Goal: Ask a question: Seek information or help from site administrators or community

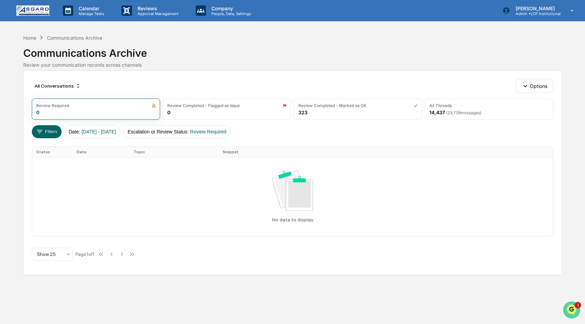
click at [569, 307] on img "Open customer support" at bounding box center [572, 310] width 17 height 14
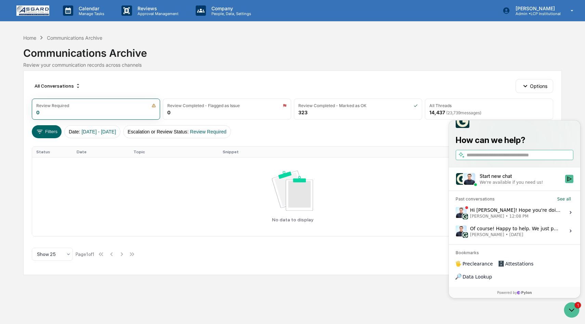
click at [503, 219] on div "Hi [PERSON_NAME]! Hope you're doing well. Apologies for the delay here, we were…" at bounding box center [515, 212] width 91 height 13
click at [456, 213] on button "View issue" at bounding box center [456, 213] width 0 height 0
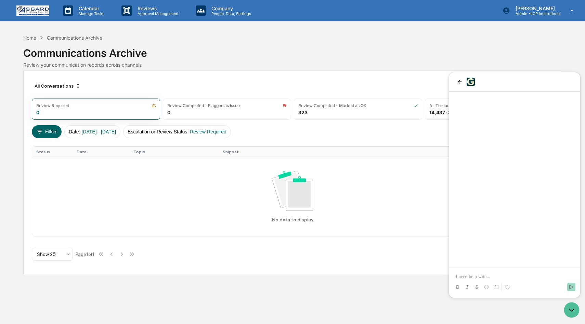
scroll to position [663, 0]
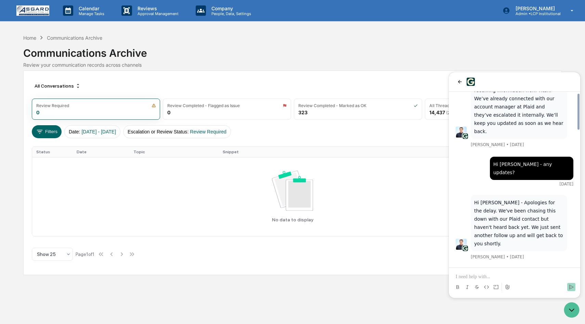
click at [475, 275] on p at bounding box center [515, 277] width 118 height 7
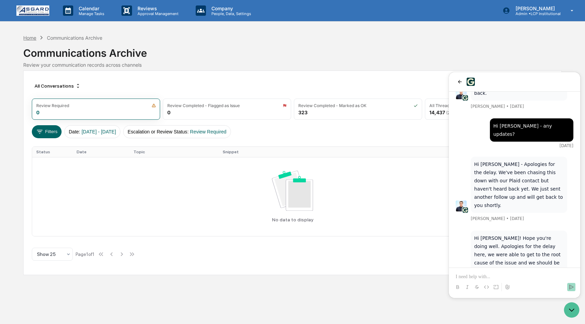
click at [29, 38] on div "Home" at bounding box center [29, 38] width 13 height 6
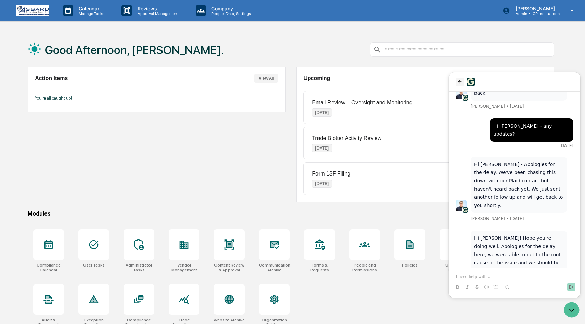
click at [461, 81] on icon "back" at bounding box center [459, 81] width 5 height 5
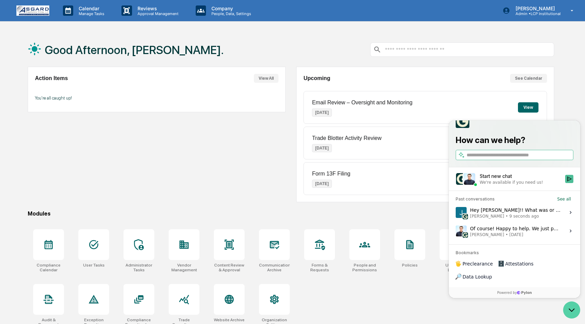
click at [576, 310] on icon "Open customer support" at bounding box center [572, 310] width 17 height 17
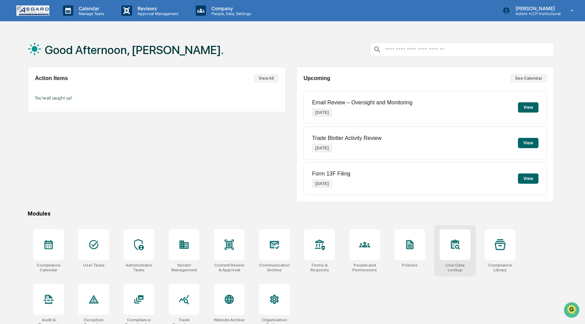
click at [450, 246] on icon at bounding box center [455, 244] width 11 height 11
